Goal: Transaction & Acquisition: Purchase product/service

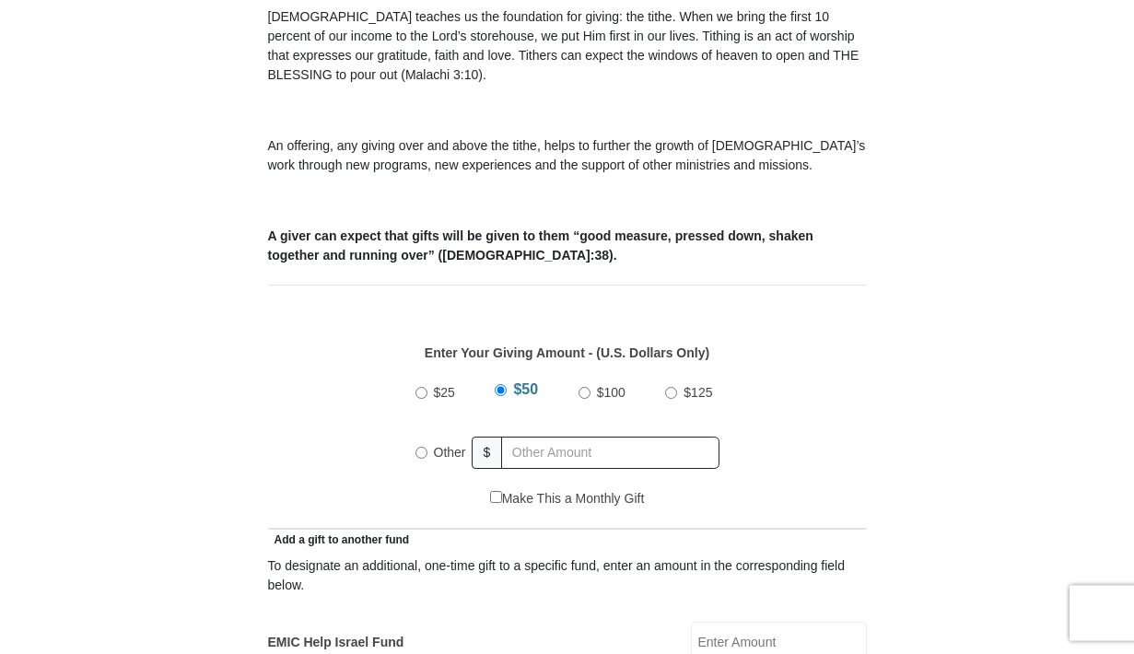
scroll to position [501, 0]
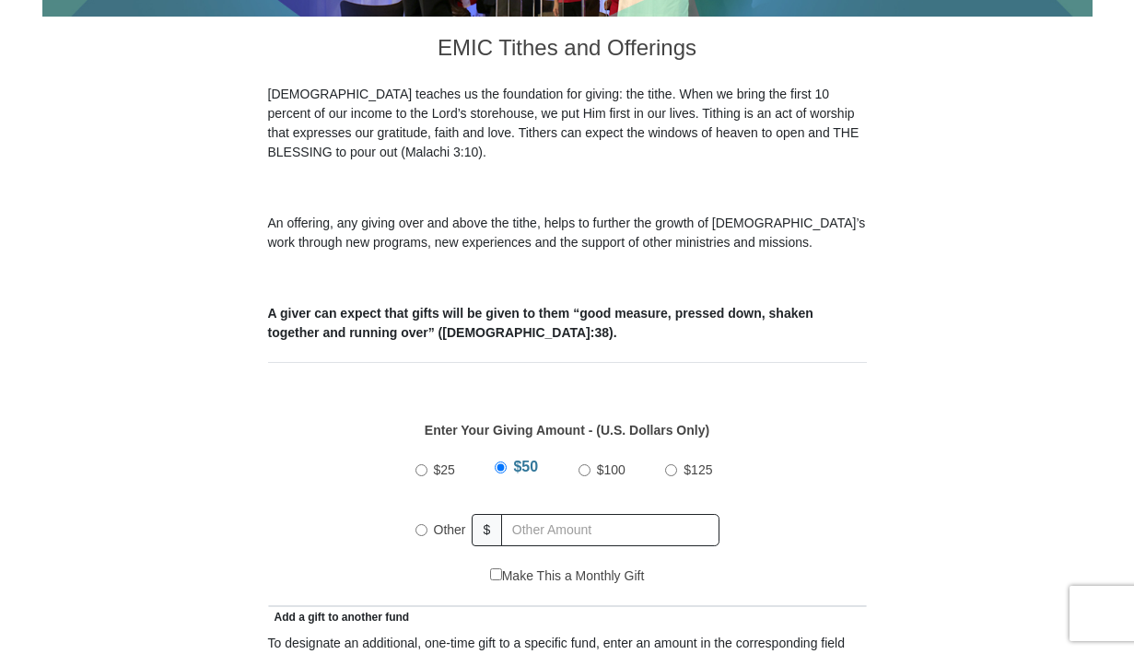
click at [587, 464] on input "$100" at bounding box center [584, 470] width 12 height 12
radio input "true"
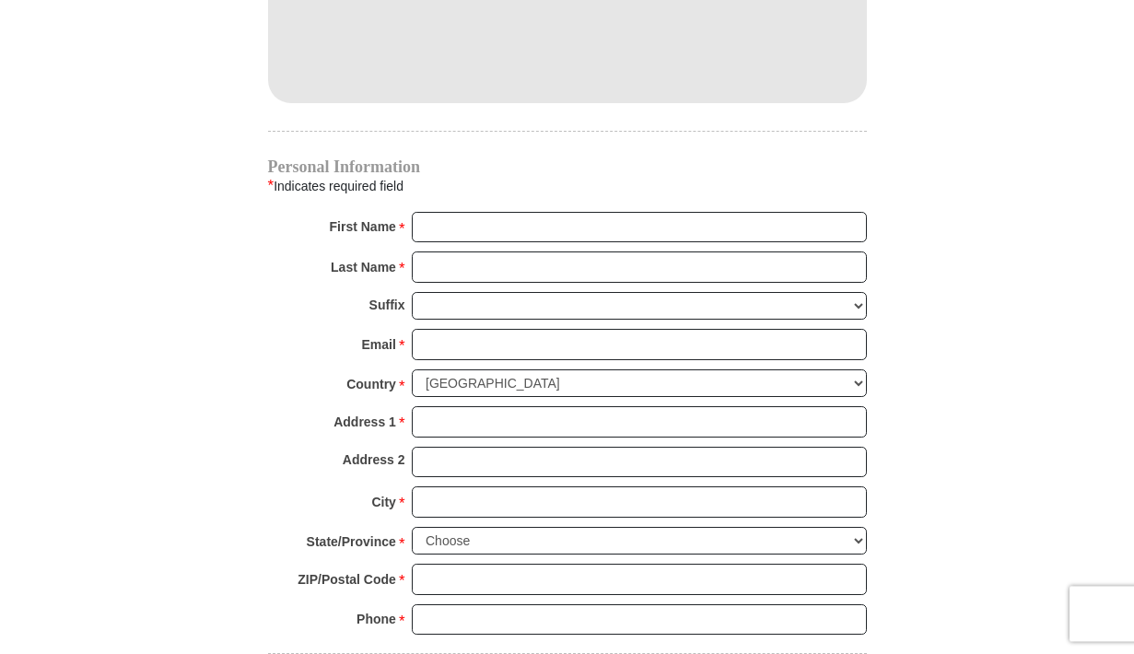
scroll to position [1754, 0]
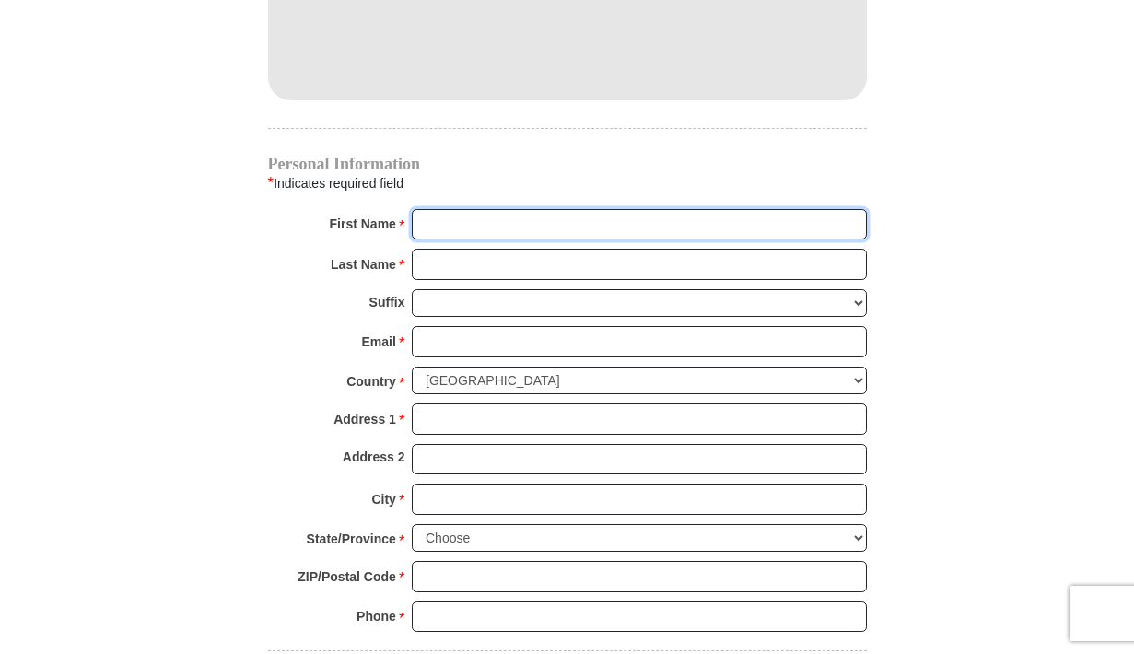
click at [463, 209] on input "First Name *" at bounding box center [639, 224] width 455 height 31
type input "[PERSON_NAME]"
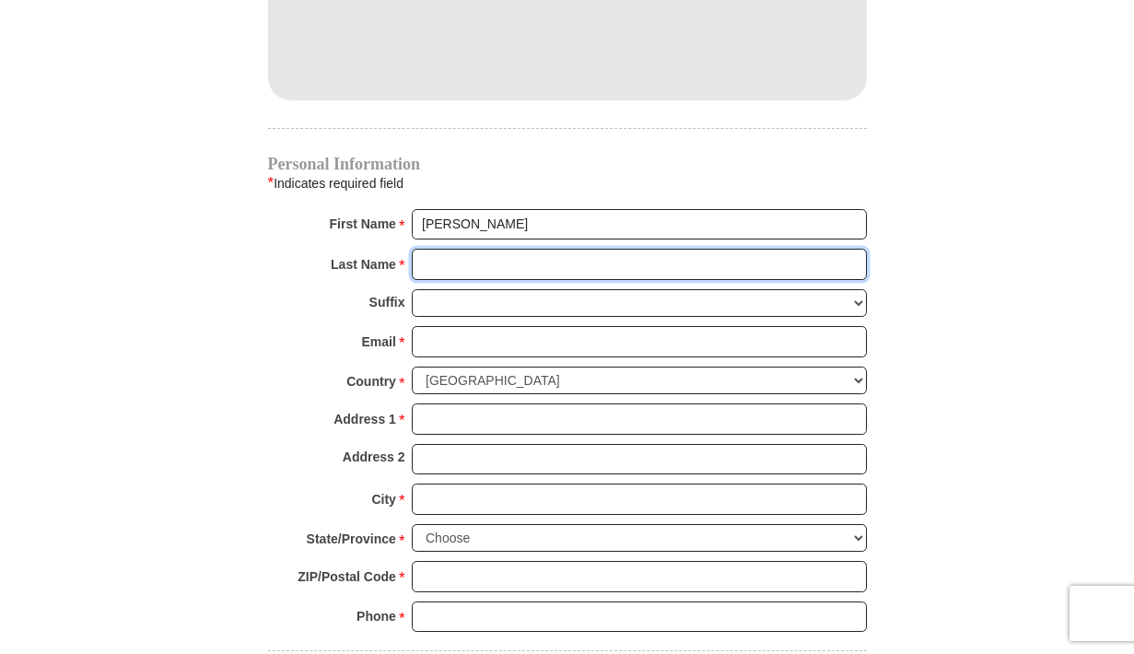
click at [460, 249] on input "Last Name *" at bounding box center [639, 264] width 455 height 31
type input "[PERSON_NAME]"
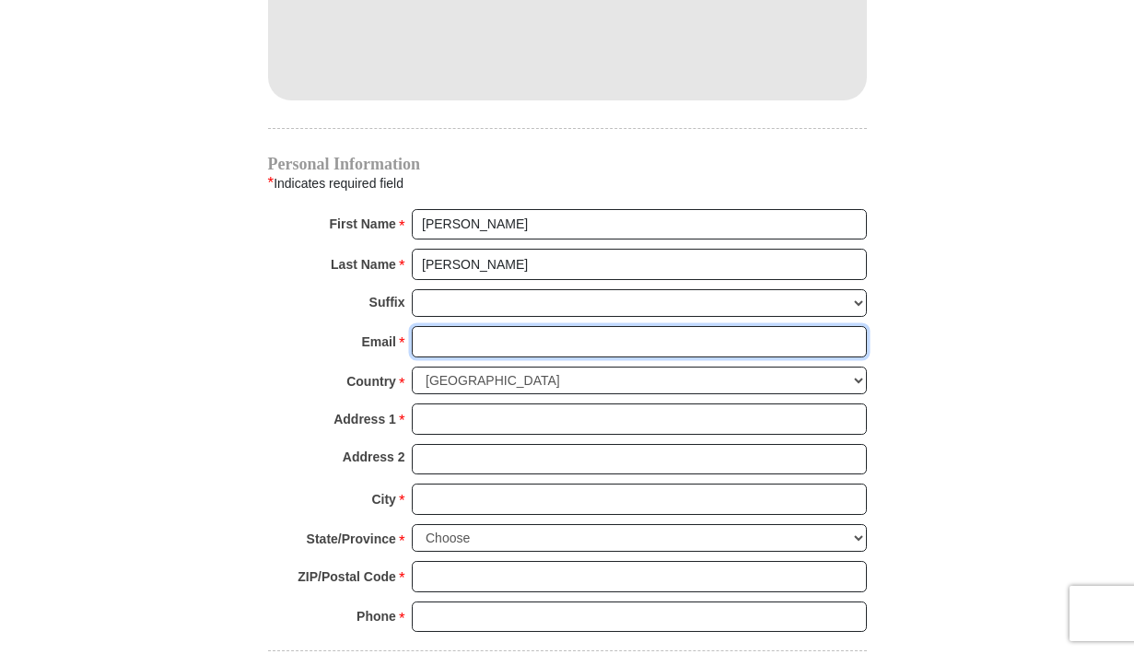
click at [478, 326] on input "Email *" at bounding box center [639, 341] width 455 height 31
type input "[EMAIL_ADDRESS][DOMAIN_NAME]"
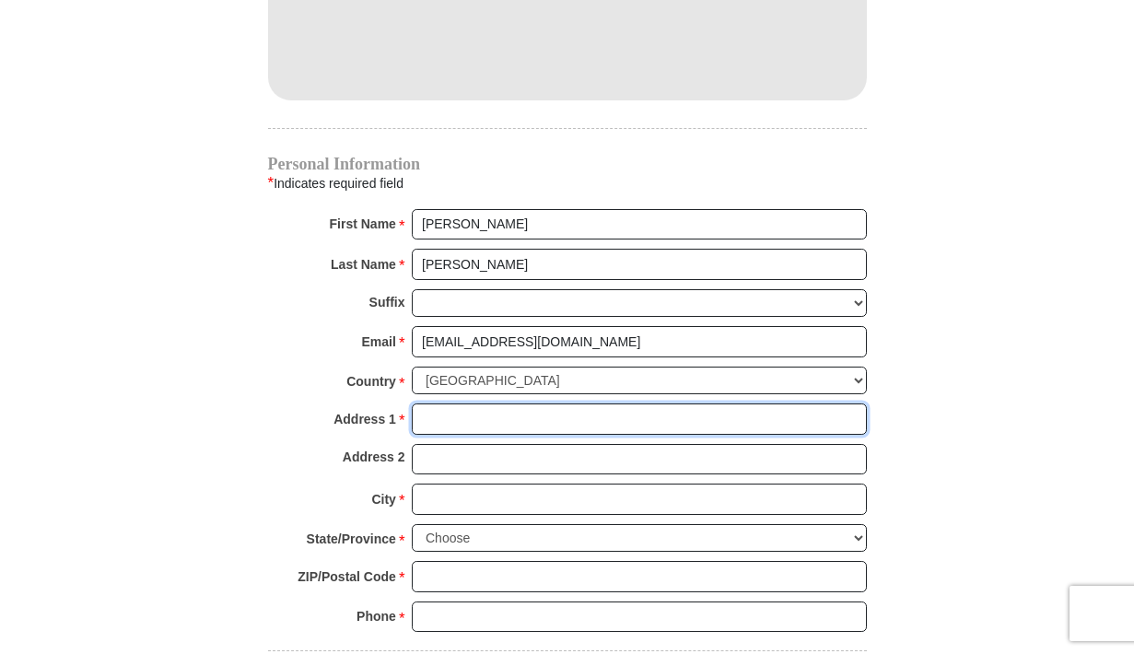
click at [448, 403] on input "Address 1 *" at bounding box center [639, 418] width 455 height 31
type input "[STREET_ADDRESS]"
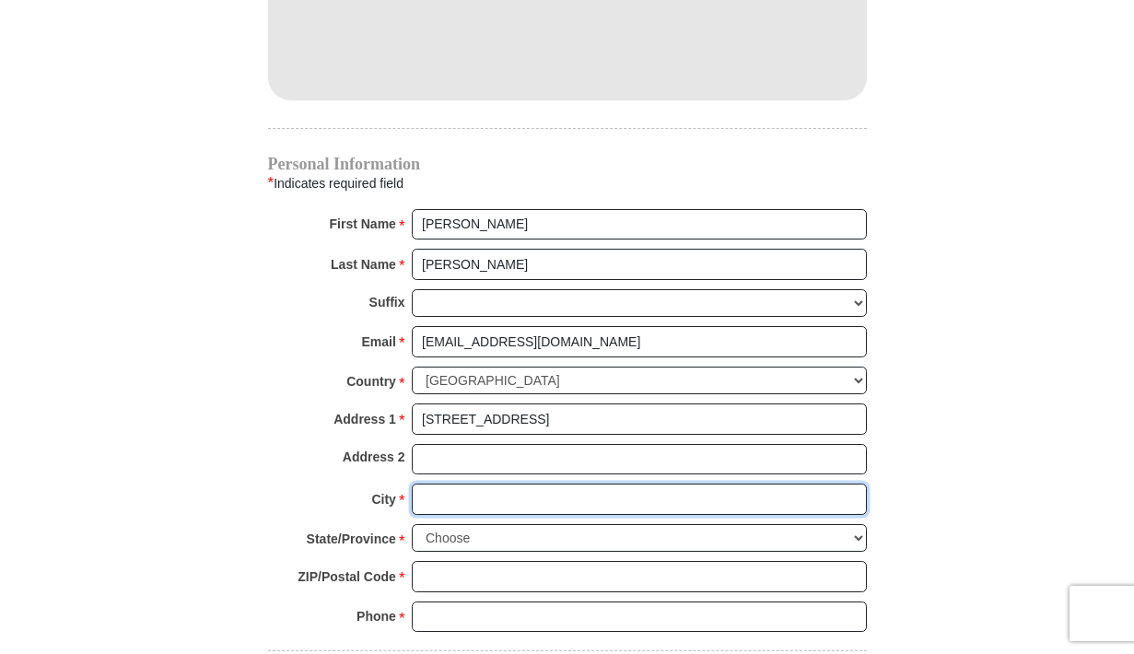
click at [444, 484] on input "City *" at bounding box center [639, 499] width 455 height 31
type input "Montclair"
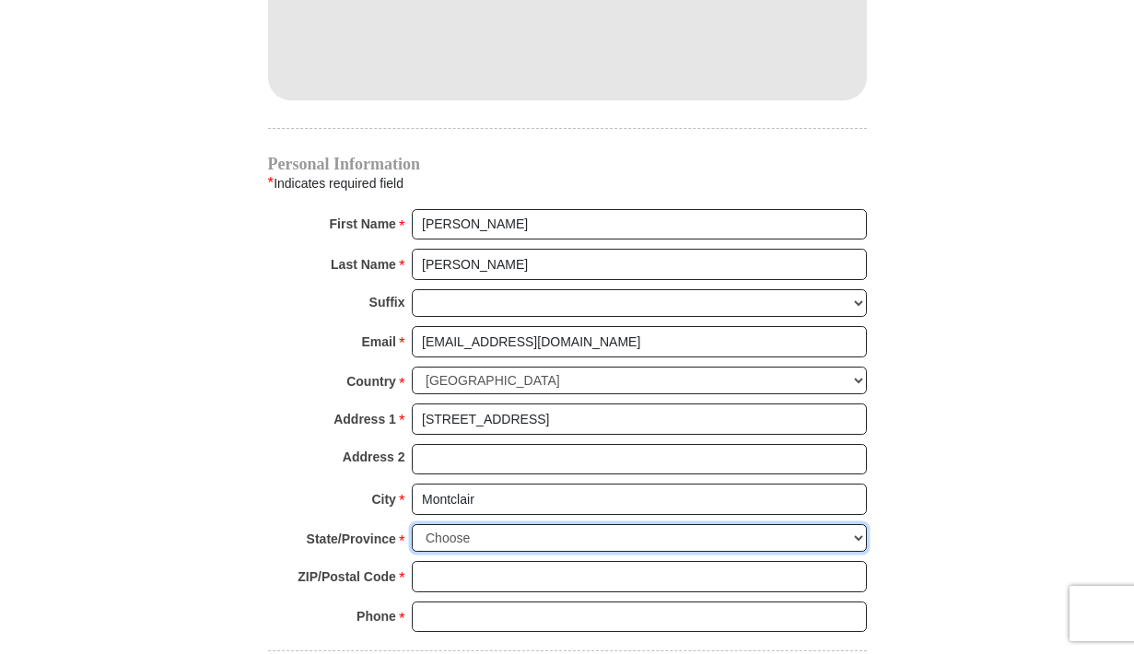
select select "VA"
click option "[US_STATE]" at bounding box center [0, 0] width 0 height 0
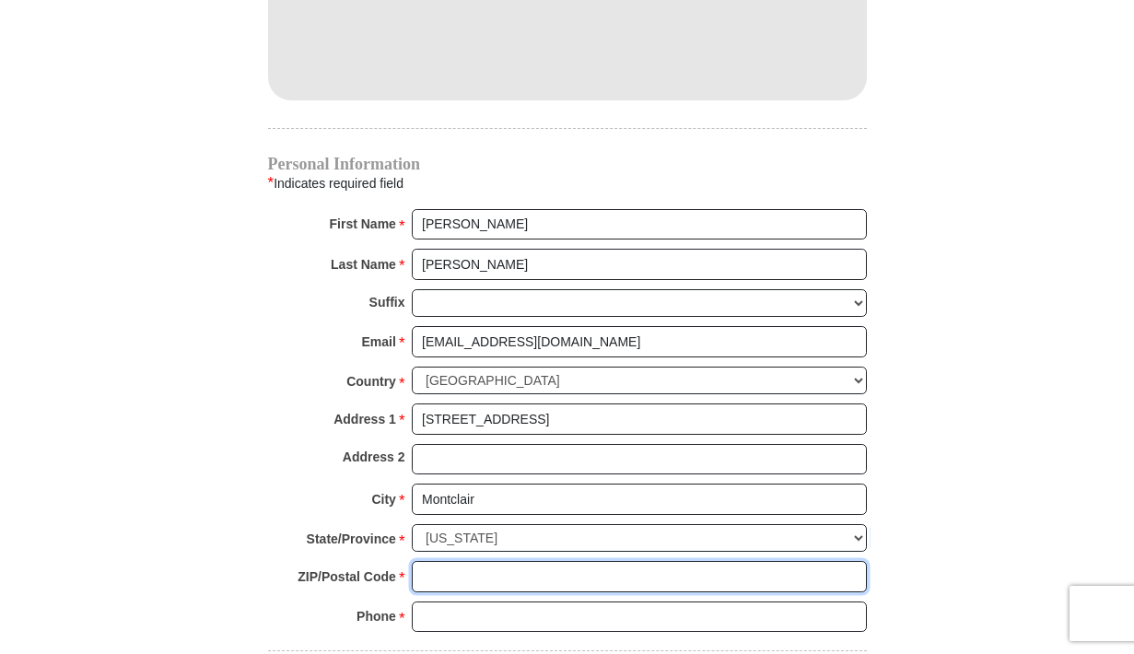
click at [447, 561] on input "ZIP/Postal Code *" at bounding box center [639, 576] width 455 height 31
type input "22025-1816"
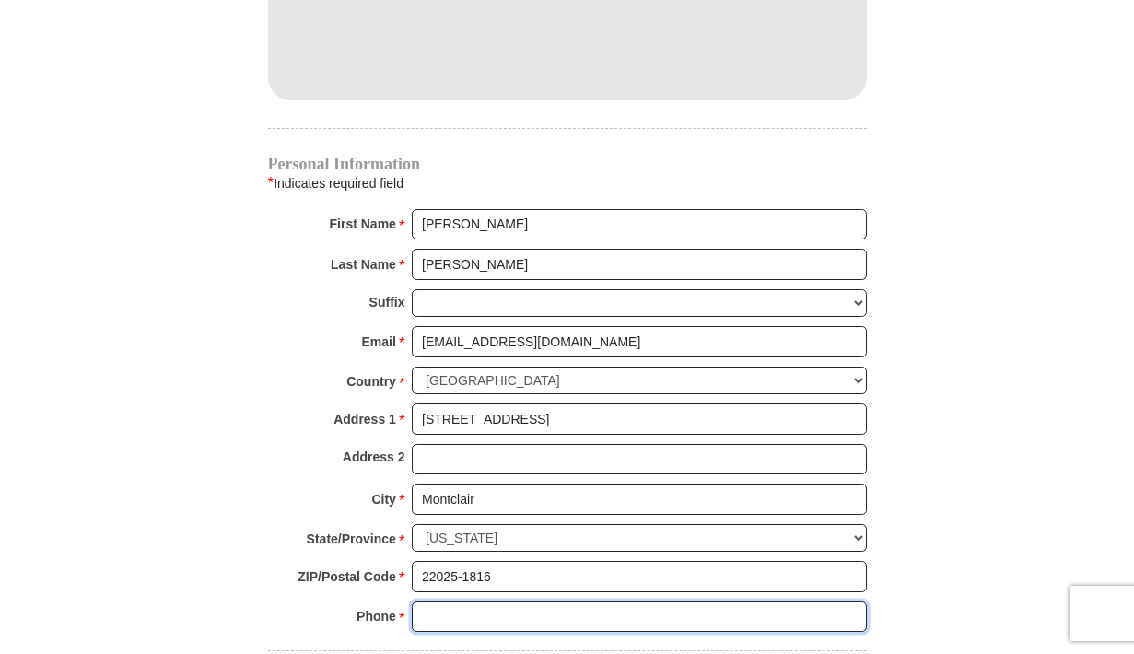
click at [461, 601] on input "Phone * *" at bounding box center [639, 616] width 455 height 31
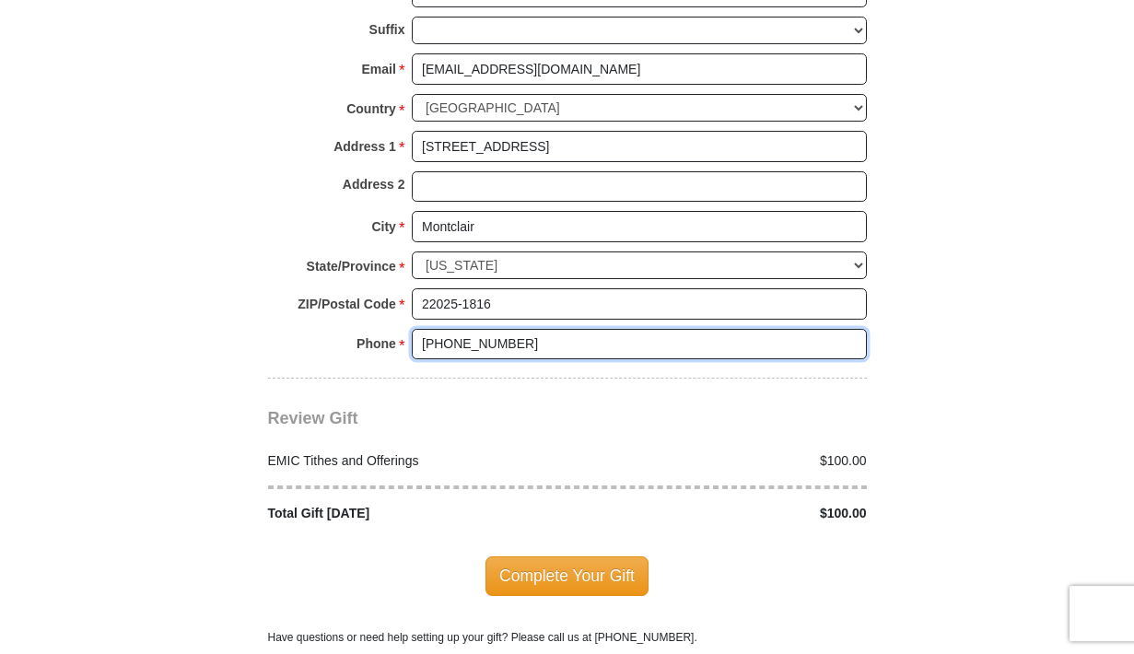
scroll to position [2255, 0]
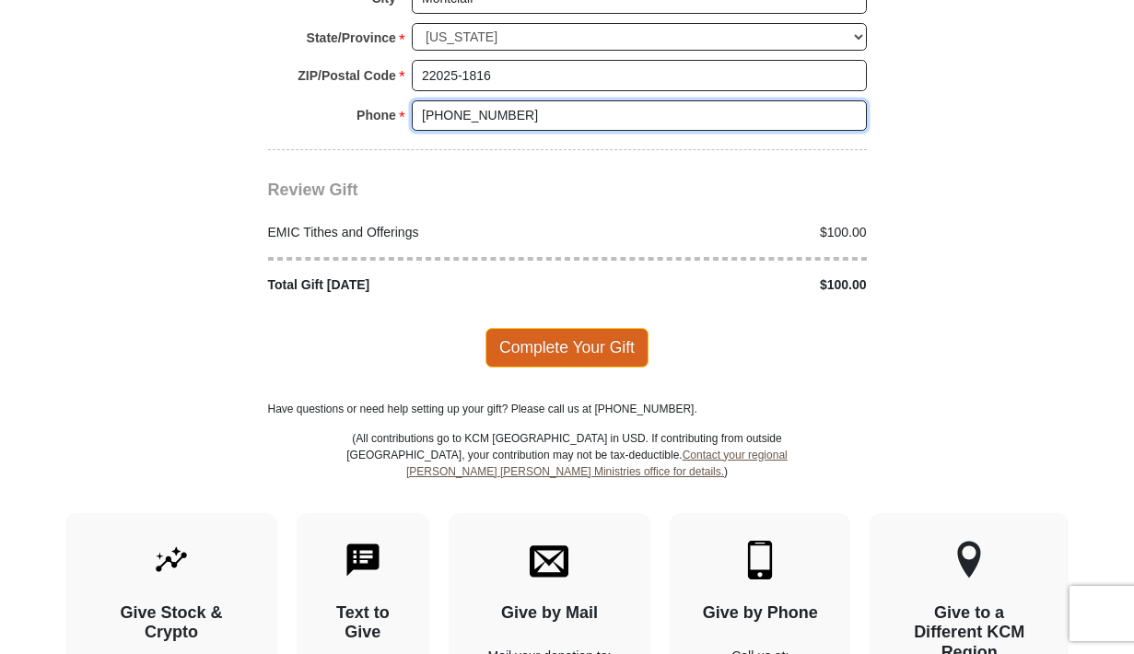
type input "[PHONE_NUMBER]"
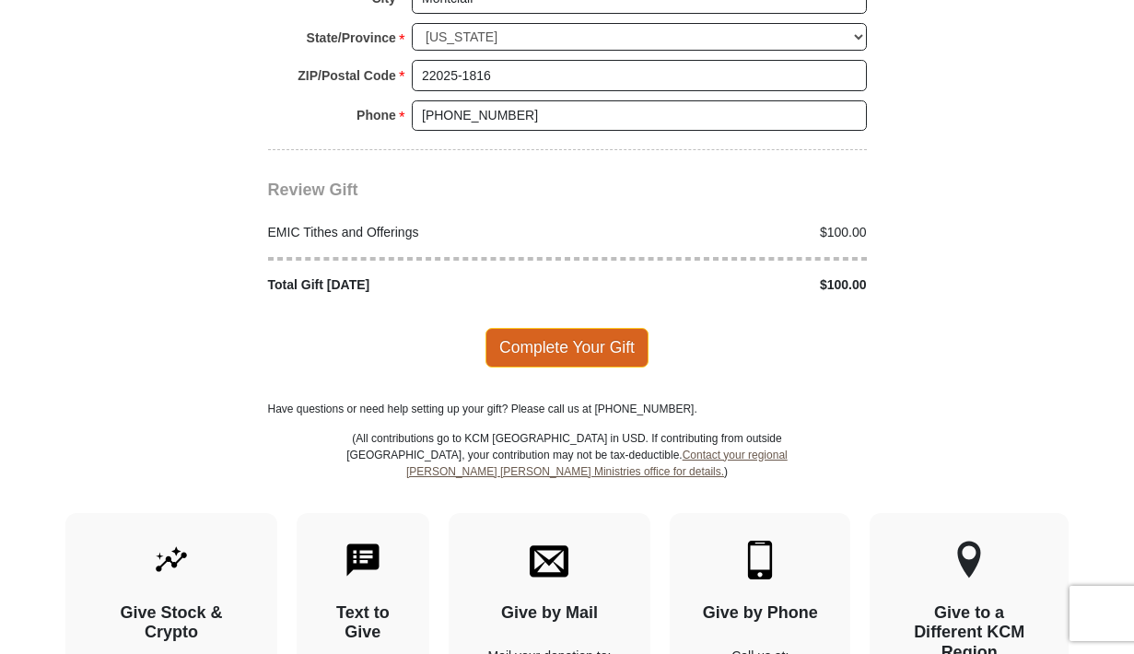
click at [543, 328] on span "Complete Your Gift" at bounding box center [566, 347] width 163 height 39
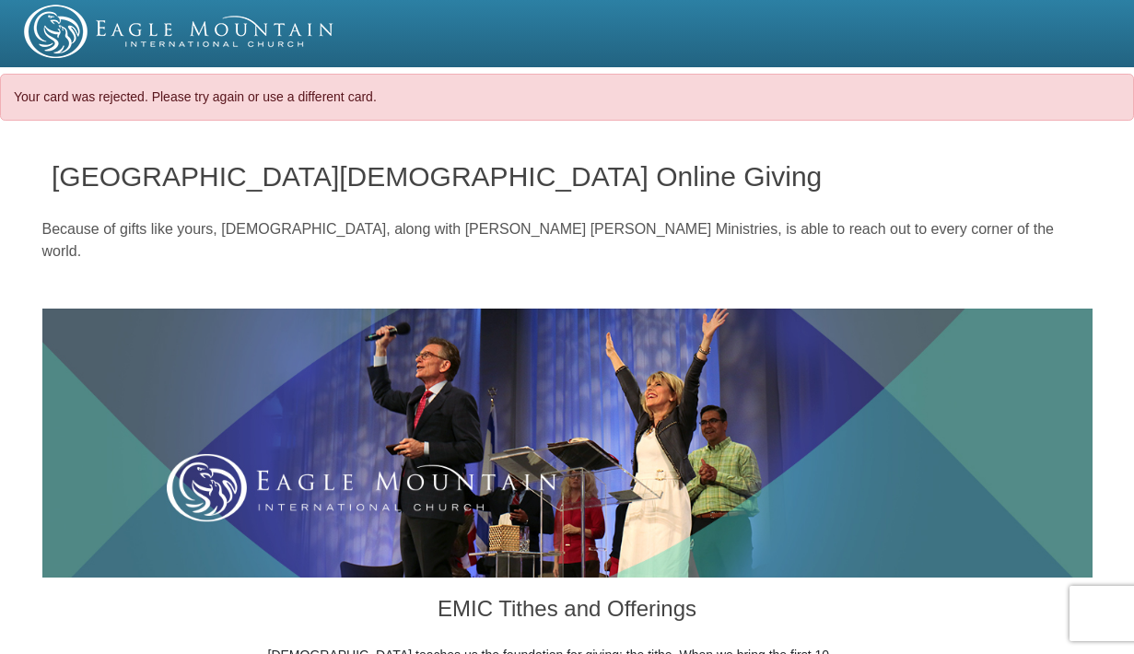
select select "VA"
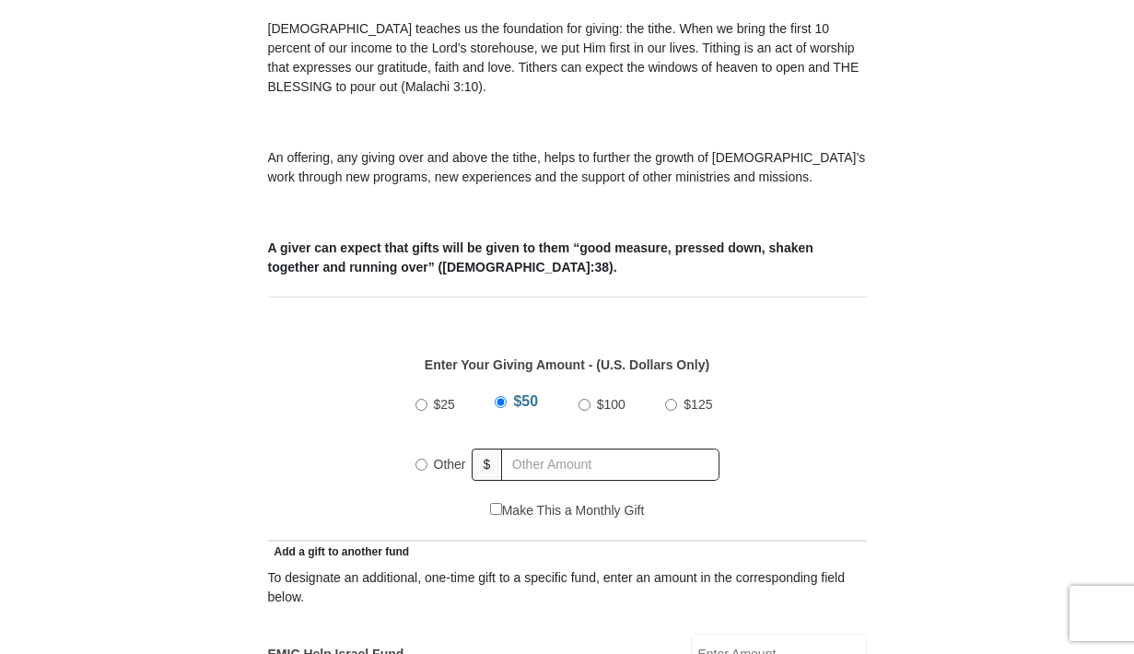
scroll to position [877, 0]
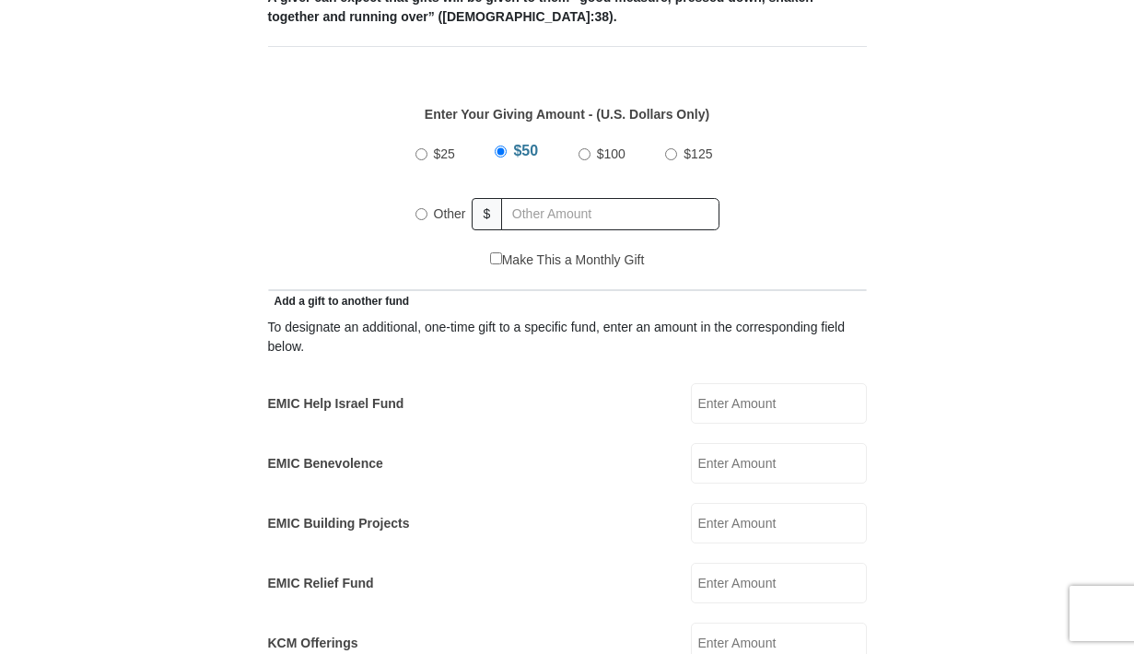
click at [579, 148] on input "$100" at bounding box center [584, 154] width 12 height 12
radio input "true"
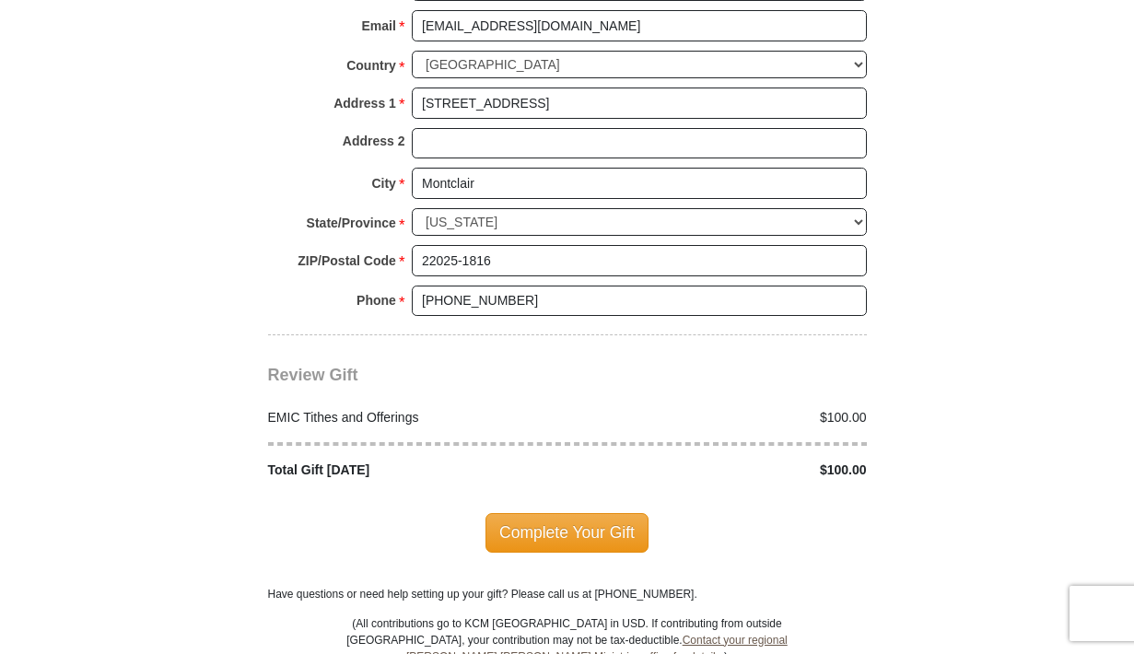
scroll to position [2380, 0]
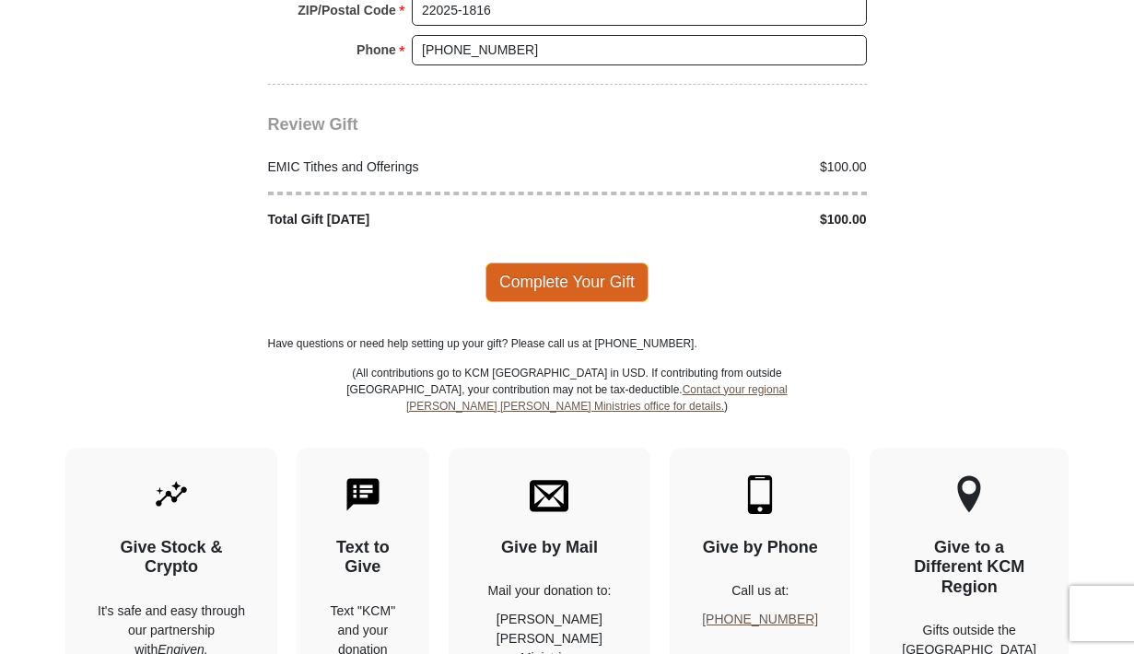
click at [563, 262] on span "Complete Your Gift" at bounding box center [566, 281] width 163 height 39
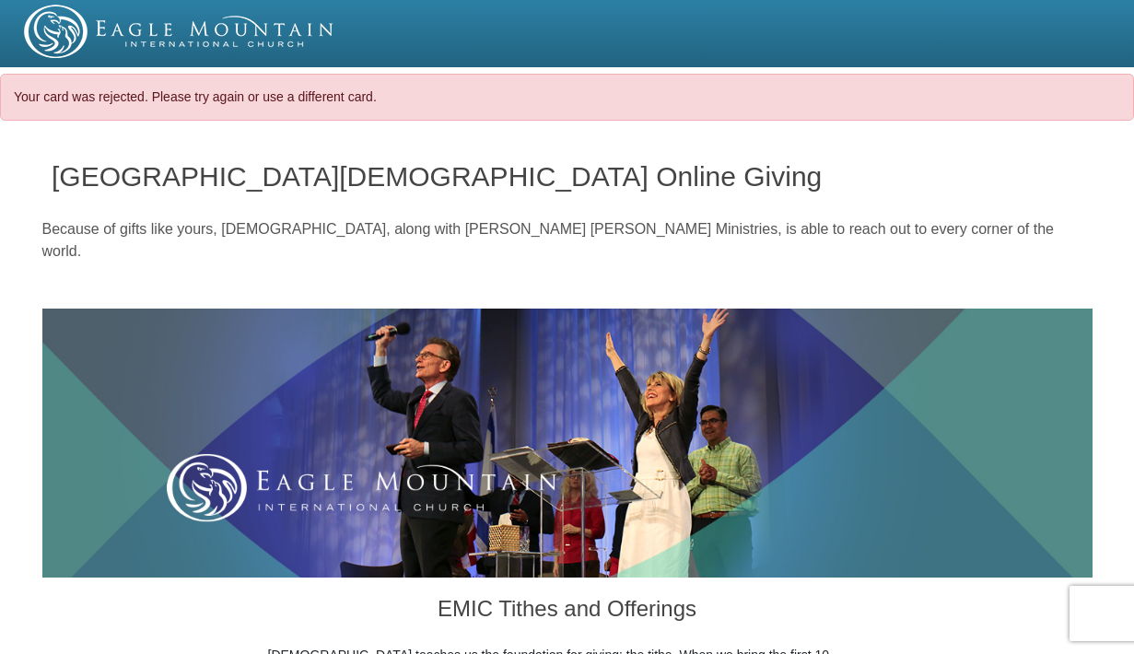
select select "VA"
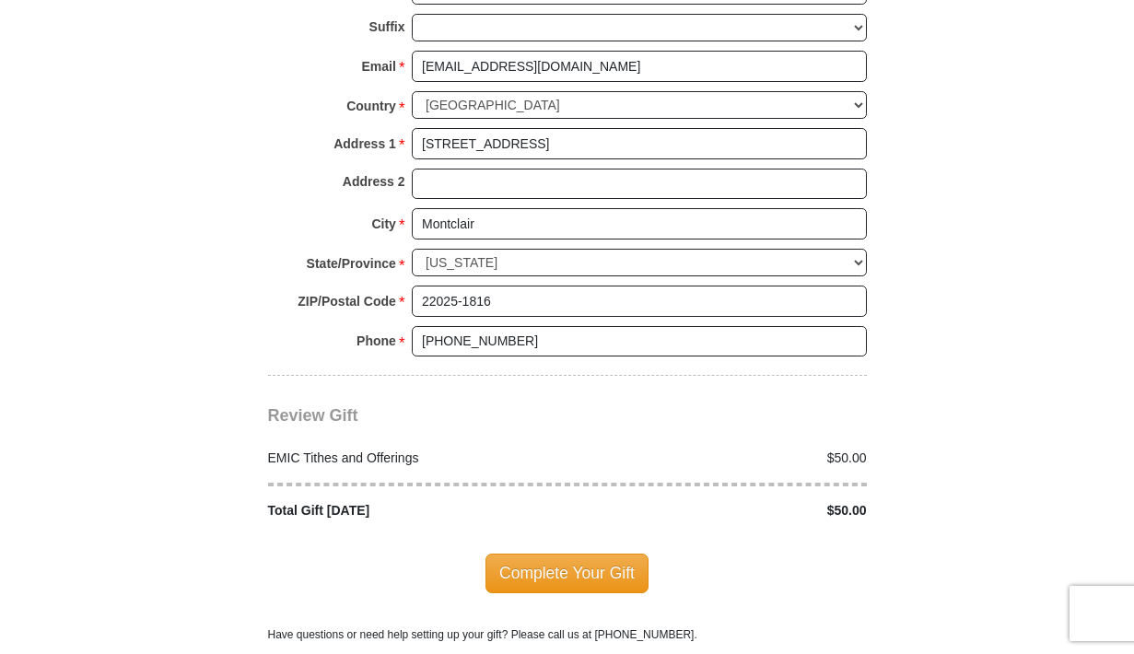
scroll to position [1713, 0]
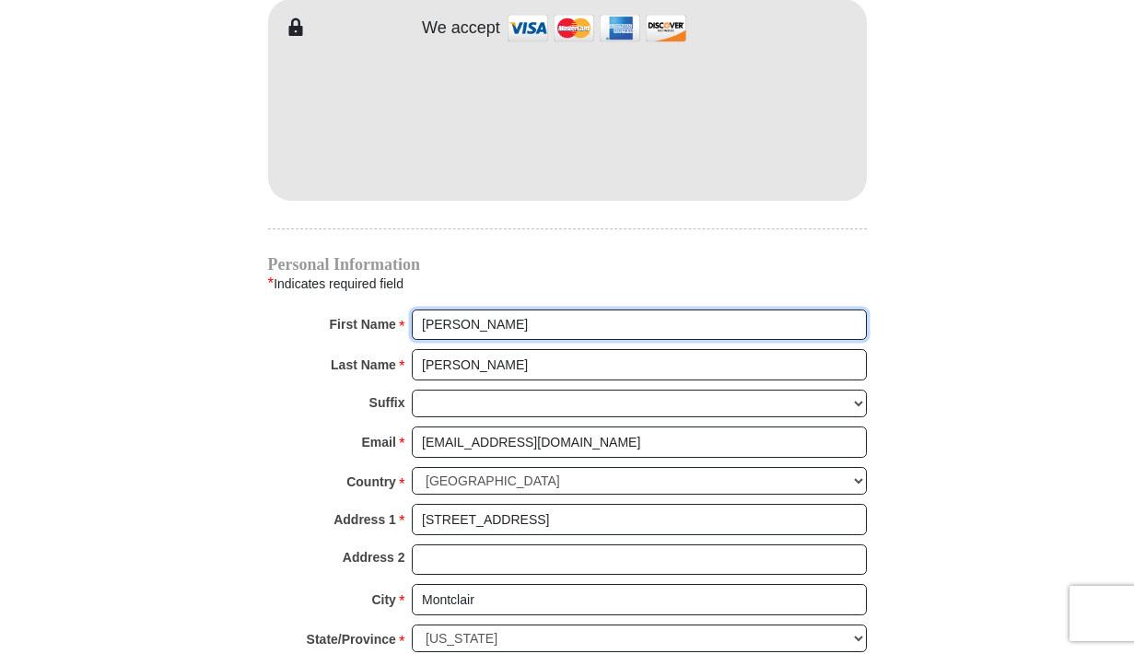
click at [522, 309] on input "[PERSON_NAME]" at bounding box center [639, 324] width 455 height 31
drag, startPoint x: 513, startPoint y: 297, endPoint x: 421, endPoint y: 347, distance: 104.7
click at [421, 341] on input "[PERSON_NAME]" at bounding box center [639, 324] width 455 height 31
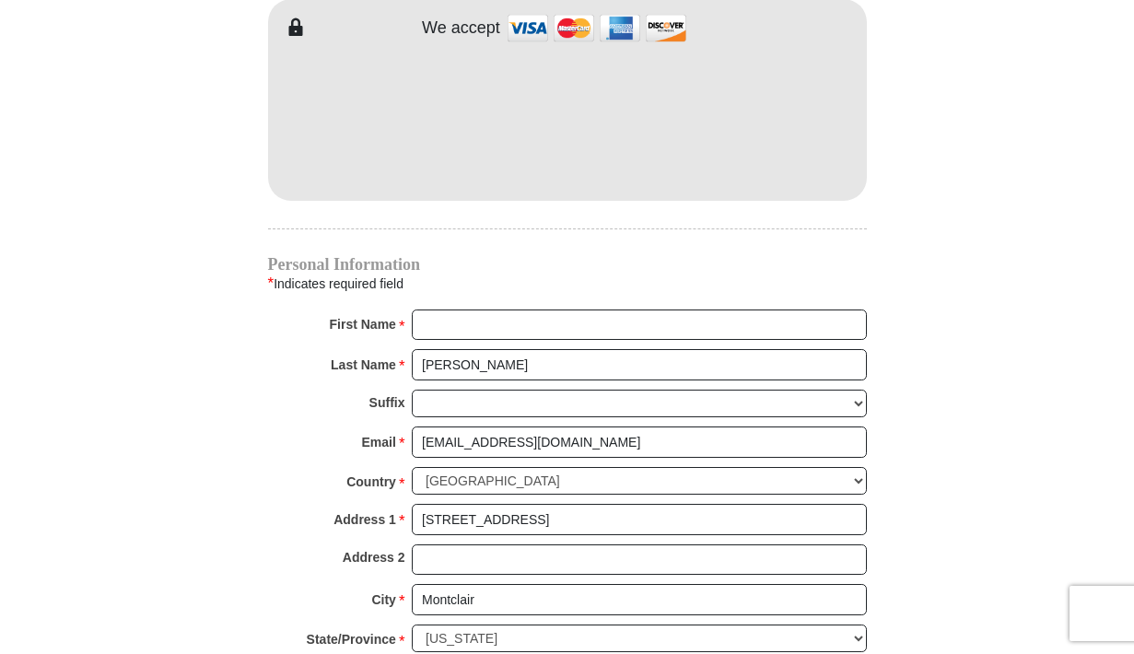
drag, startPoint x: 441, startPoint y: 357, endPoint x: 459, endPoint y: 335, distance: 28.2
click at [448, 349] on div "Last Name * Parkinson Please enter Last Name" at bounding box center [567, 369] width 599 height 41
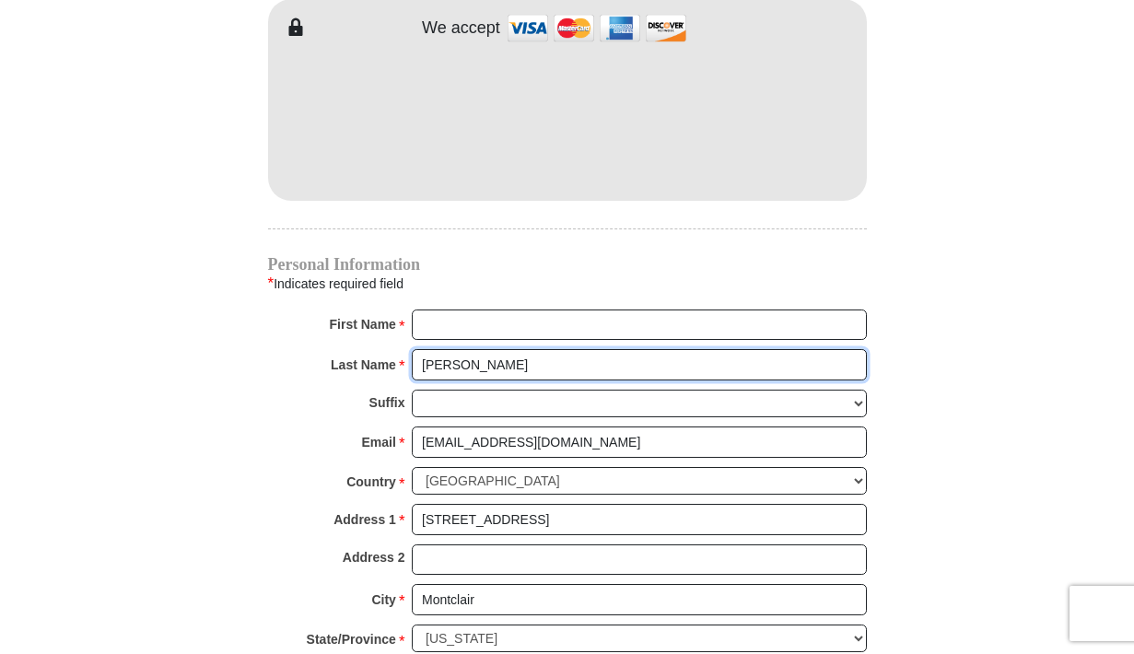
drag, startPoint x: 464, startPoint y: 336, endPoint x: 382, endPoint y: 379, distance: 92.3
click at [412, 379] on input "[PERSON_NAME]" at bounding box center [639, 364] width 455 height 31
type input "on"
drag, startPoint x: 441, startPoint y: 347, endPoint x: 390, endPoint y: 353, distance: 51.9
click at [412, 352] on input "on" at bounding box center [639, 364] width 455 height 31
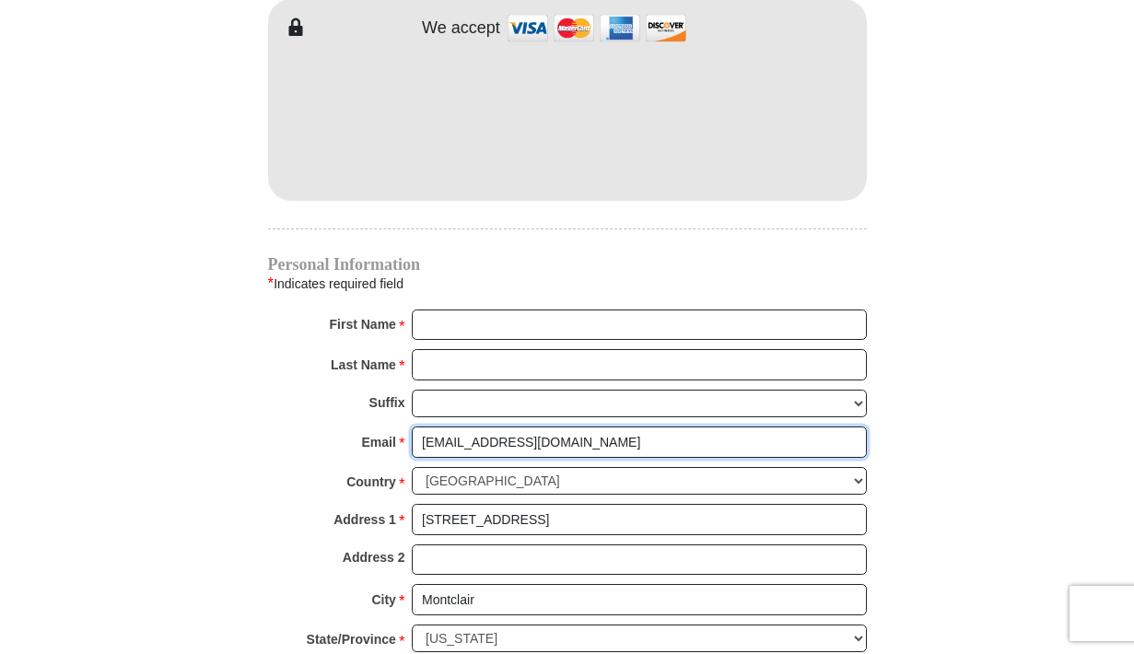
click at [557, 426] on input "[EMAIL_ADDRESS][DOMAIN_NAME]" at bounding box center [639, 441] width 455 height 31
drag, startPoint x: 557, startPoint y: 409, endPoint x: 379, endPoint y: 427, distance: 179.6
click at [412, 427] on input "[EMAIL_ADDRESS][DOMAIN_NAME]" at bounding box center [639, 441] width 455 height 31
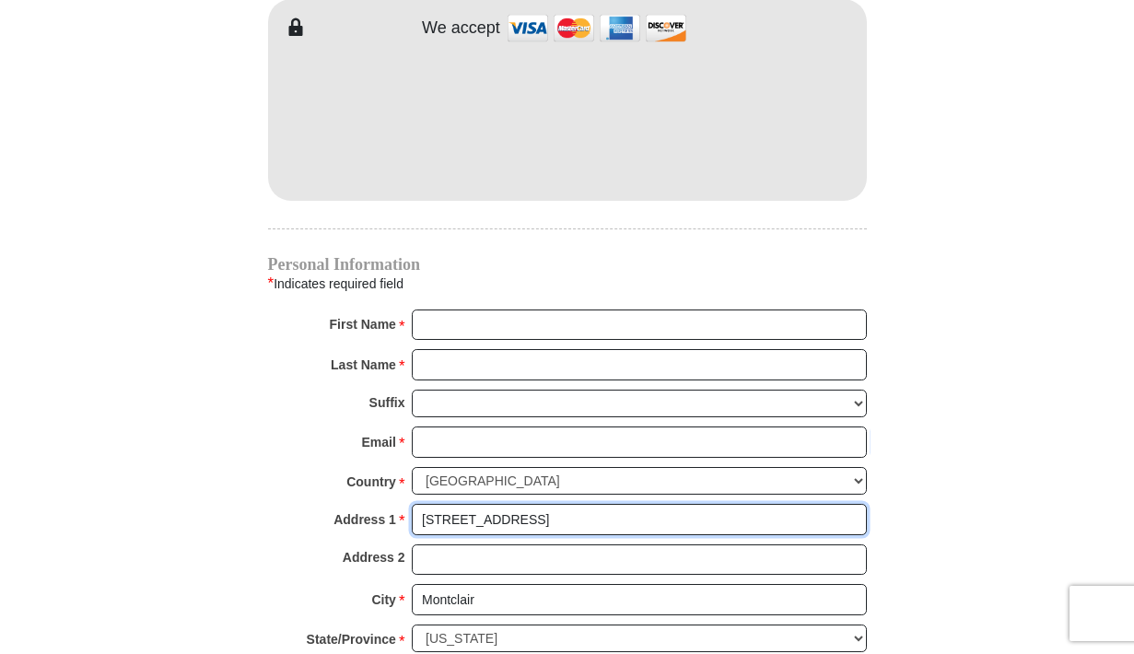
drag, startPoint x: 582, startPoint y: 449, endPoint x: 301, endPoint y: 509, distance: 287.4
click at [412, 509] on input "[STREET_ADDRESS]" at bounding box center [639, 519] width 455 height 31
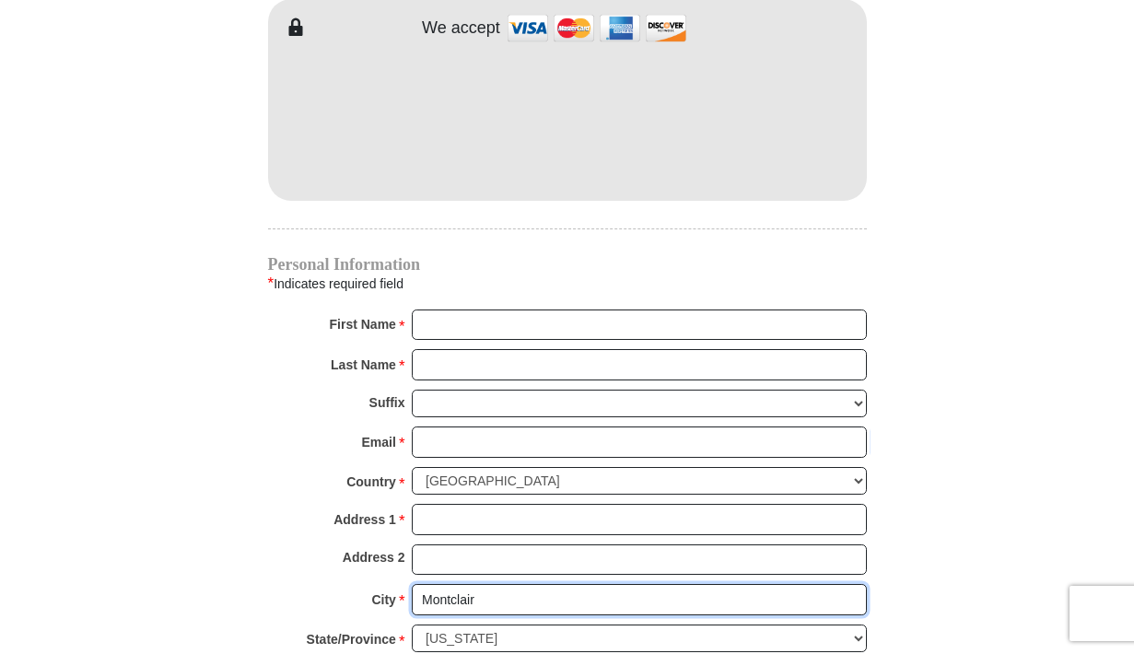
drag, startPoint x: 478, startPoint y: 569, endPoint x: 362, endPoint y: 574, distance: 116.1
click at [412, 584] on input "Montclair" at bounding box center [639, 599] width 455 height 31
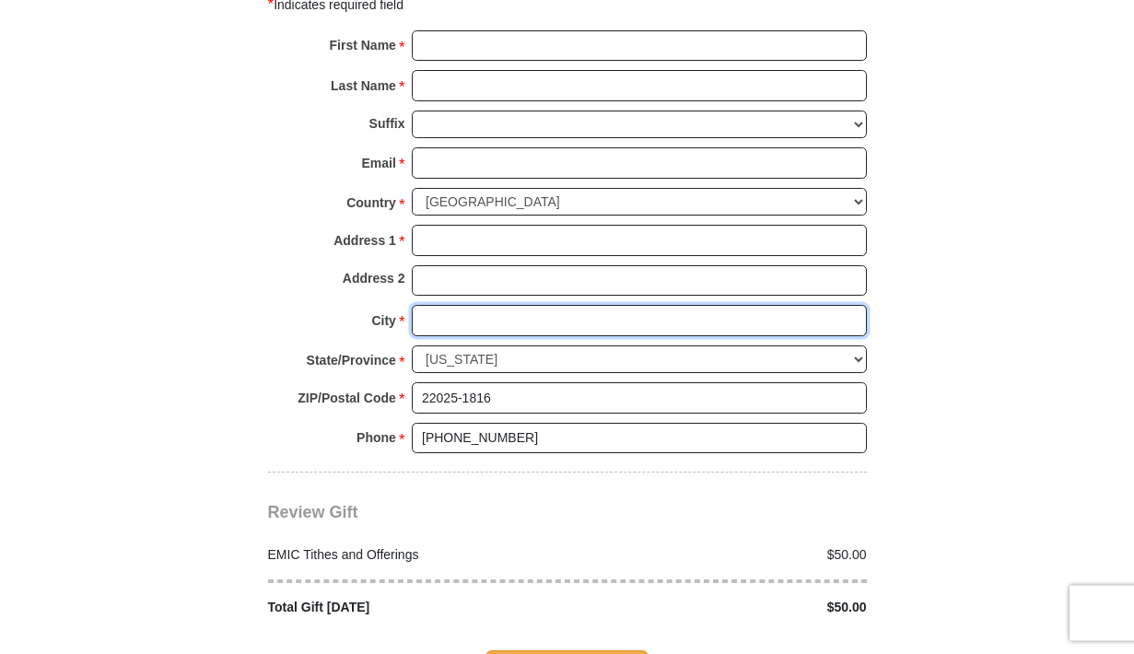
scroll to position [2214, 0]
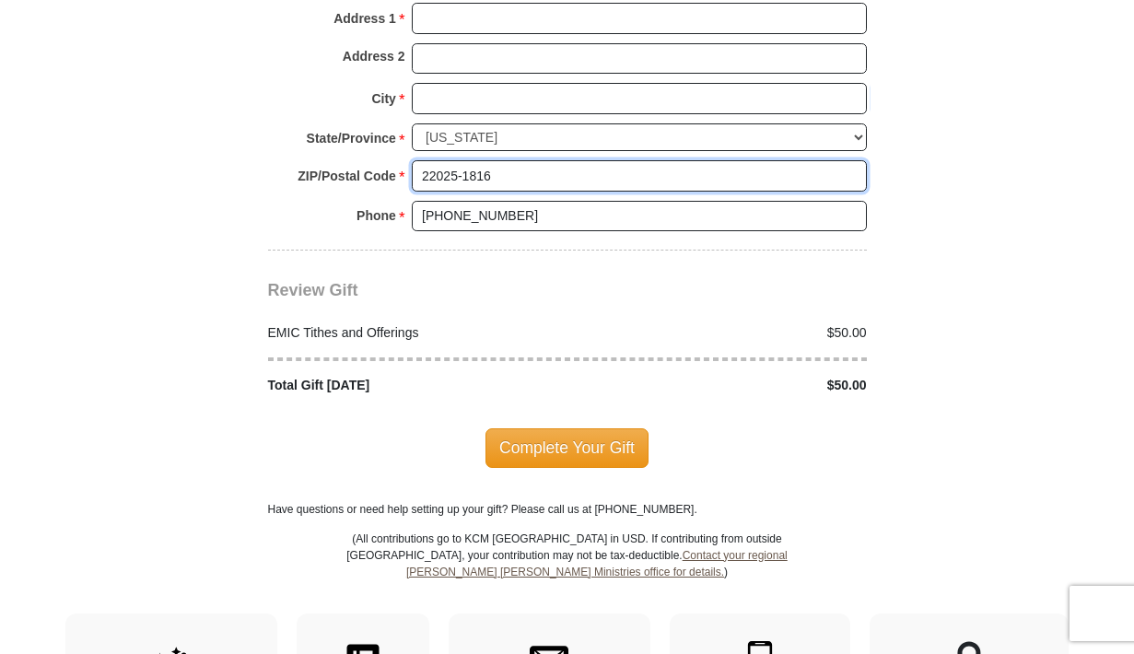
drag, startPoint x: 497, startPoint y: 154, endPoint x: 339, endPoint y: 156, distance: 158.4
click at [412, 160] on input "22025-1816" at bounding box center [639, 175] width 455 height 31
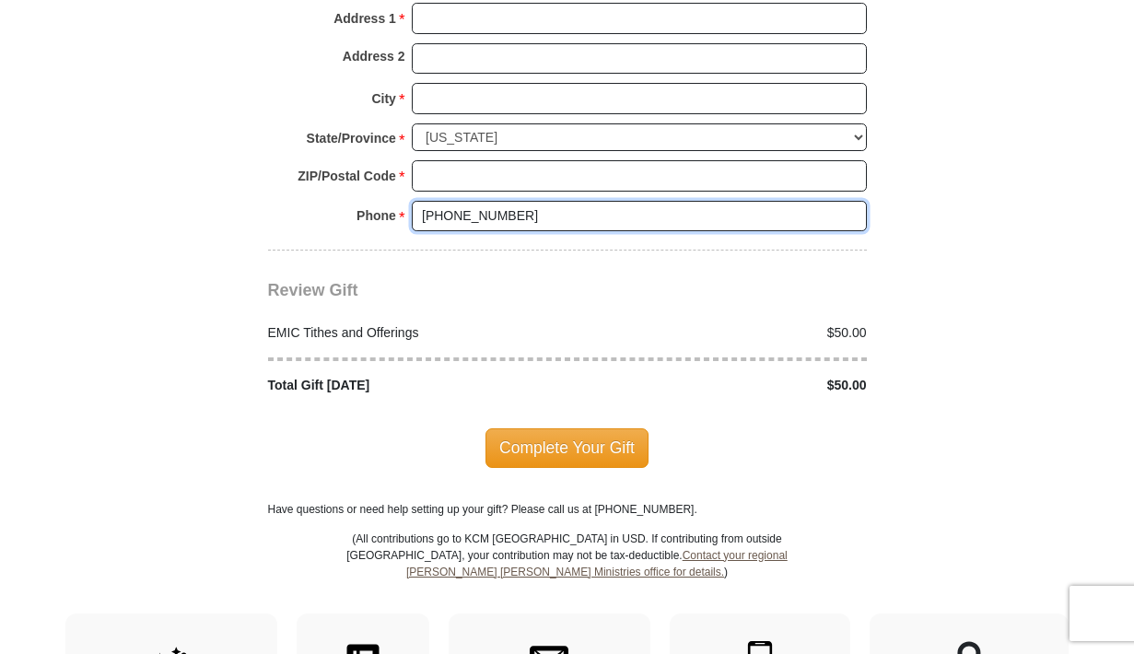
click at [503, 201] on input "[PHONE_NUMBER]" at bounding box center [639, 216] width 455 height 31
drag, startPoint x: 503, startPoint y: 191, endPoint x: 326, endPoint y: 208, distance: 177.7
click at [412, 205] on input "[PHONE_NUMBER]" at bounding box center [639, 216] width 455 height 31
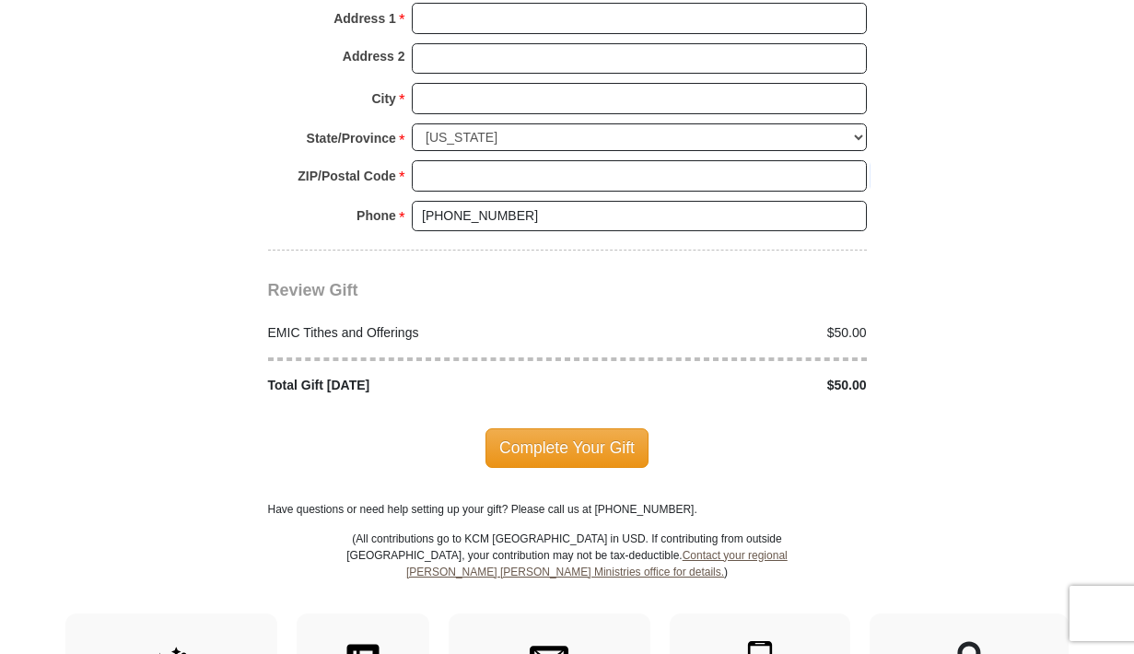
click at [326, 208] on div "Phone * * 703-973-9545 Please enter Phone Number Please enter Phone" at bounding box center [567, 221] width 599 height 41
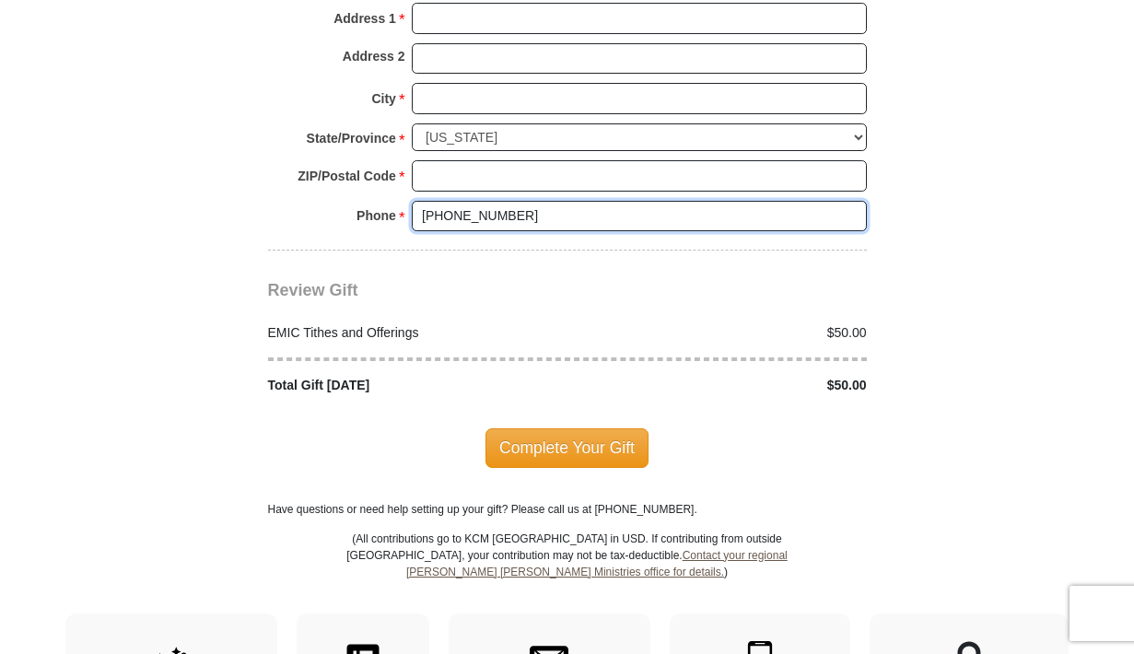
drag, startPoint x: 505, startPoint y: 198, endPoint x: 345, endPoint y: 240, distance: 164.9
click at [412, 232] on input "[PHONE_NUMBER]" at bounding box center [639, 216] width 455 height 31
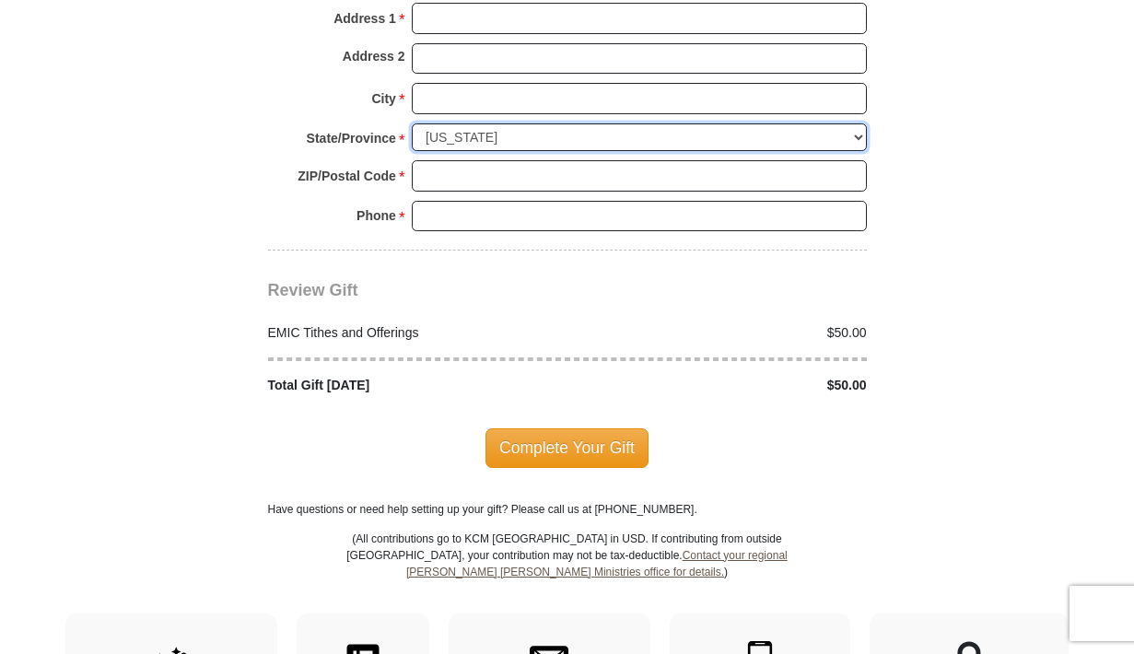
select select
click option "Choose" at bounding box center [0, 0] width 0 height 0
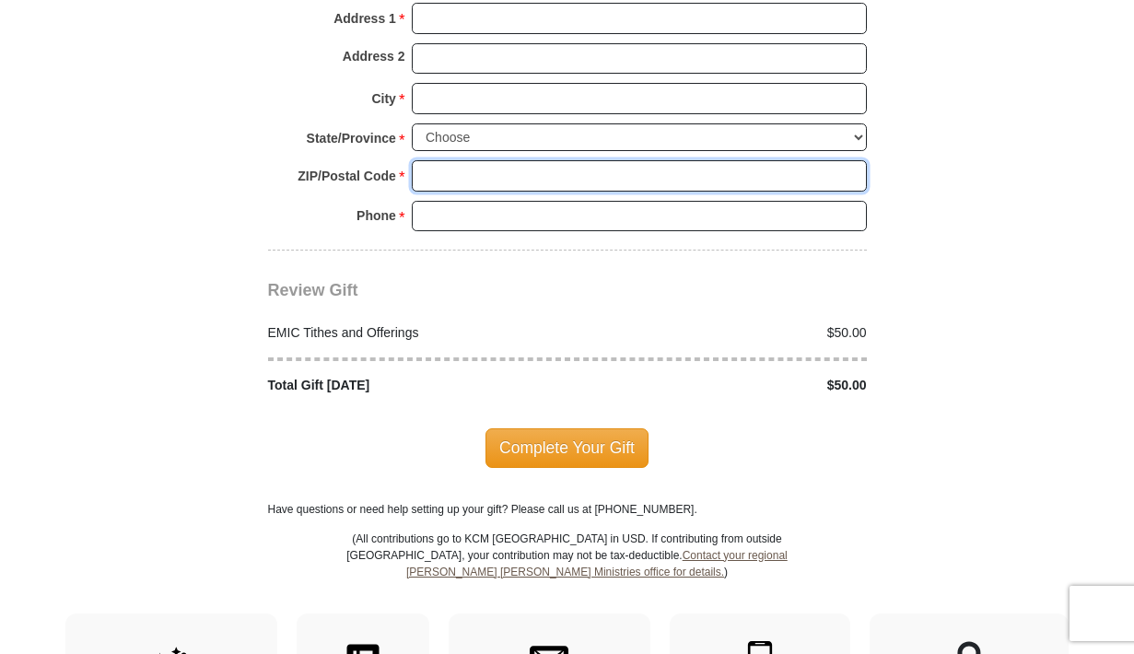
click at [438, 160] on input "ZIP/Postal Code *" at bounding box center [639, 175] width 455 height 31
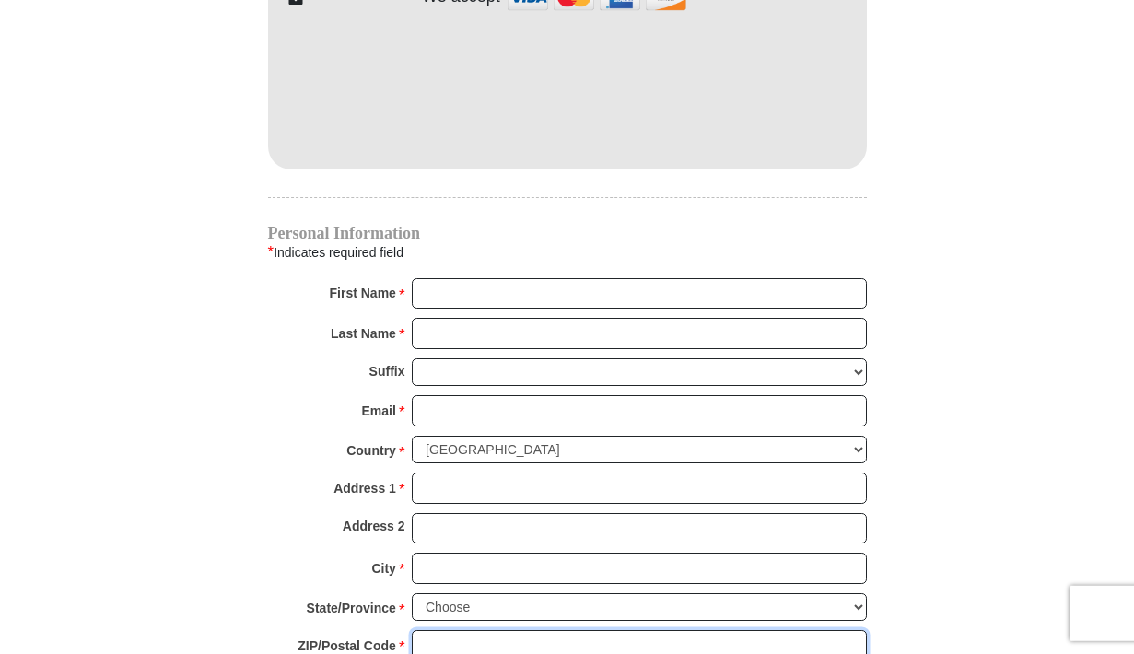
scroll to position [1463, 0]
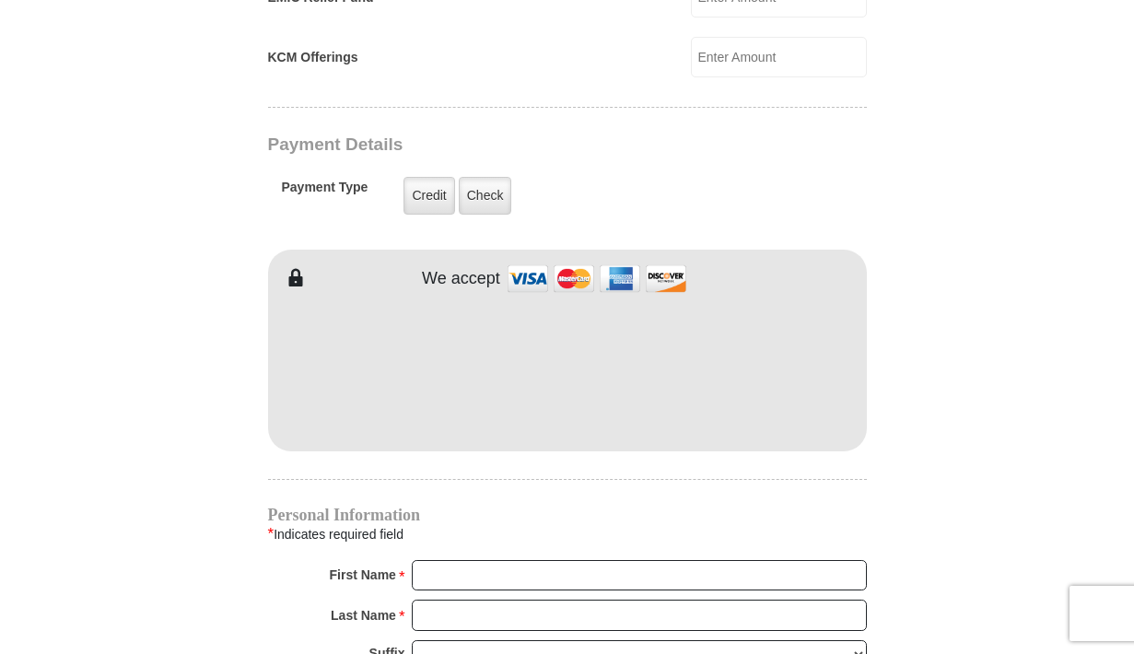
click at [560, 340] on iframe at bounding box center [567, 367] width 599 height 157
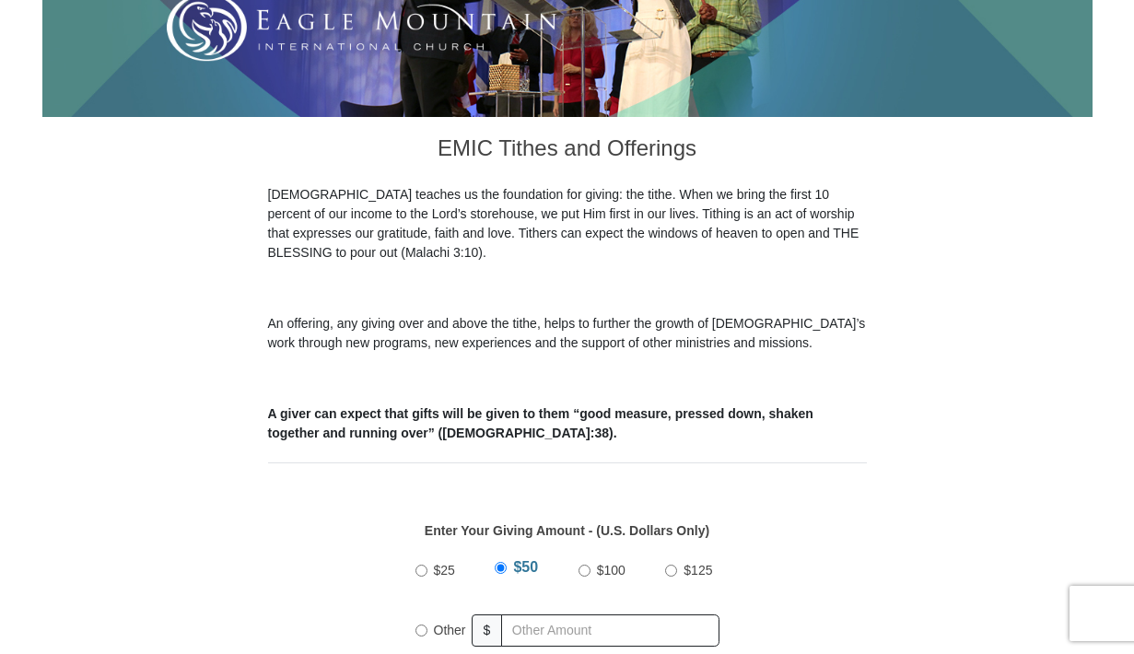
scroll to position [0, 0]
